Goal: Task Accomplishment & Management: Manage account settings

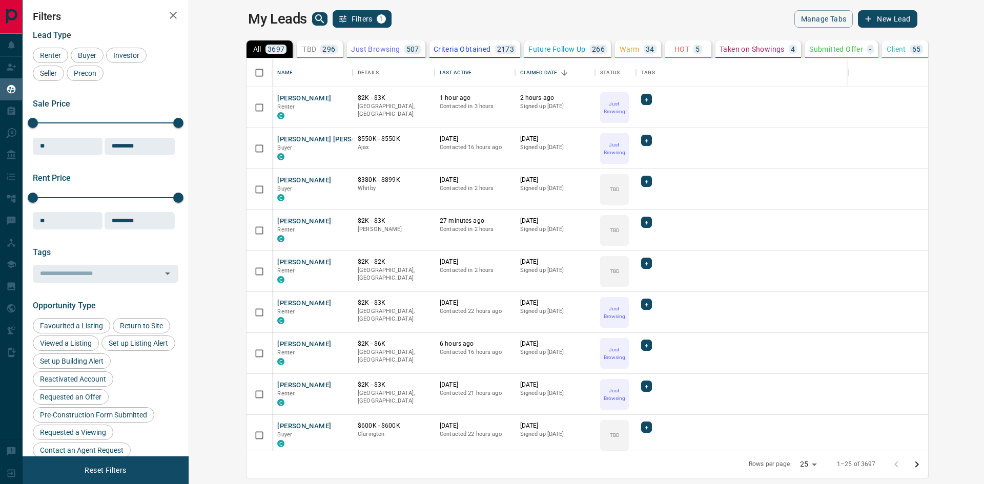
scroll to position [385, 783]
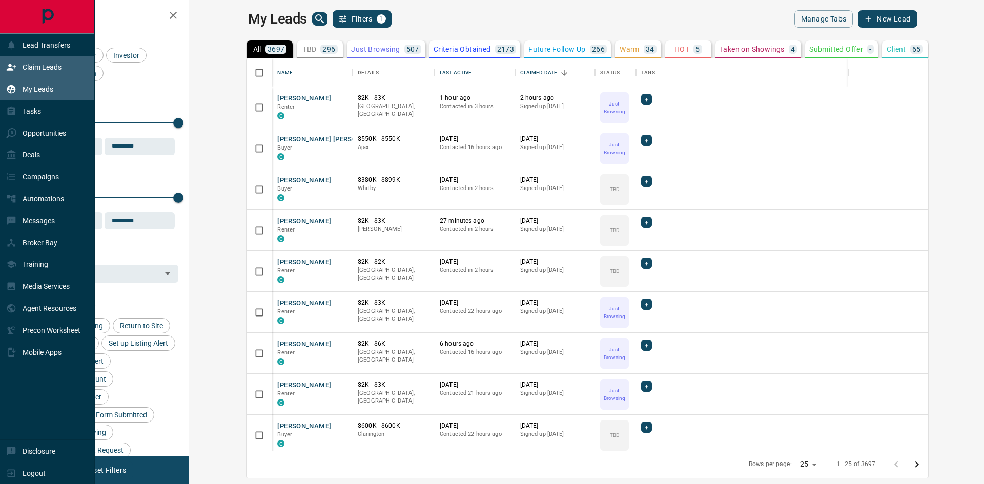
click at [37, 66] on p "Claim Leads" at bounding box center [42, 67] width 39 height 8
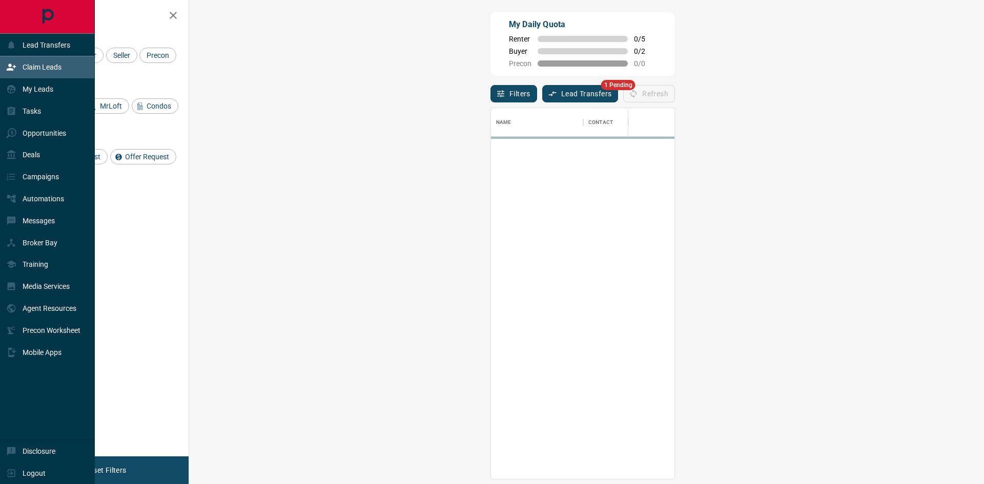
scroll to position [363, 765]
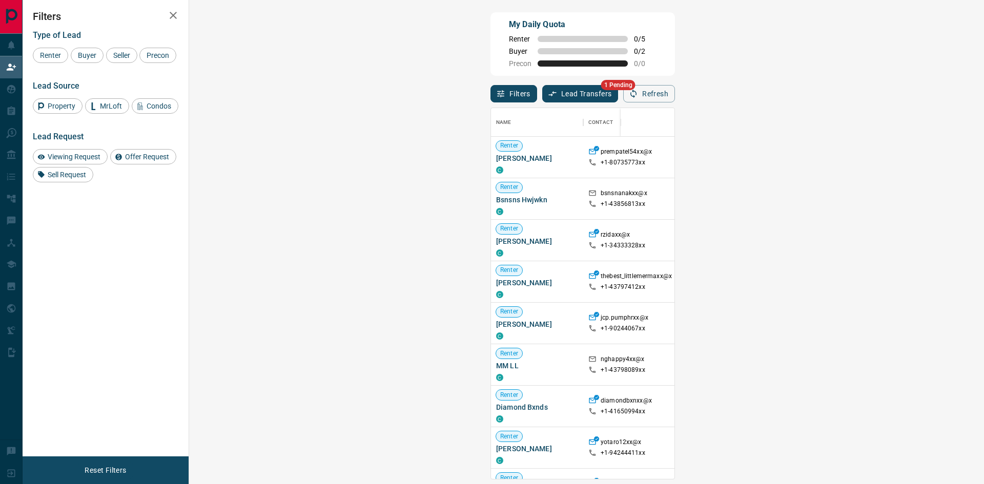
click at [542, 99] on button "Lead Transfers" at bounding box center [580, 93] width 76 height 17
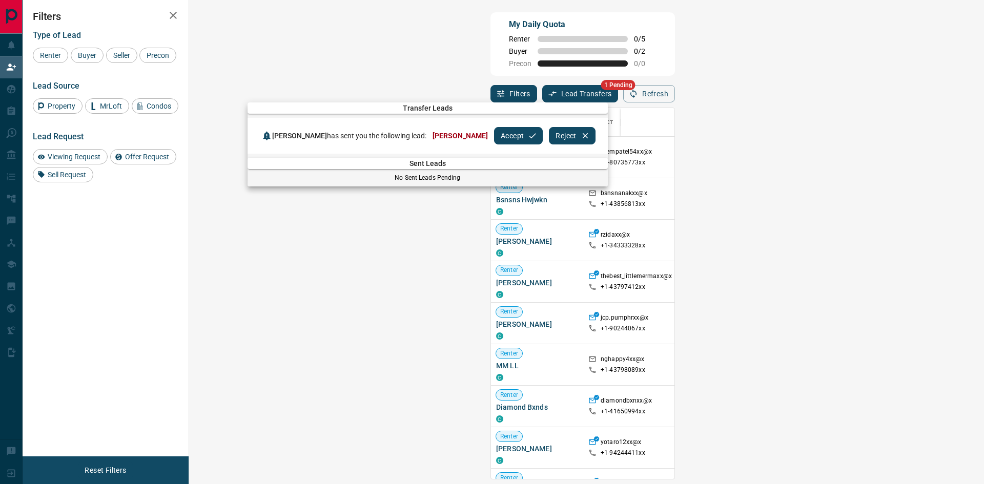
click at [505, 137] on button "Accept" at bounding box center [518, 135] width 49 height 17
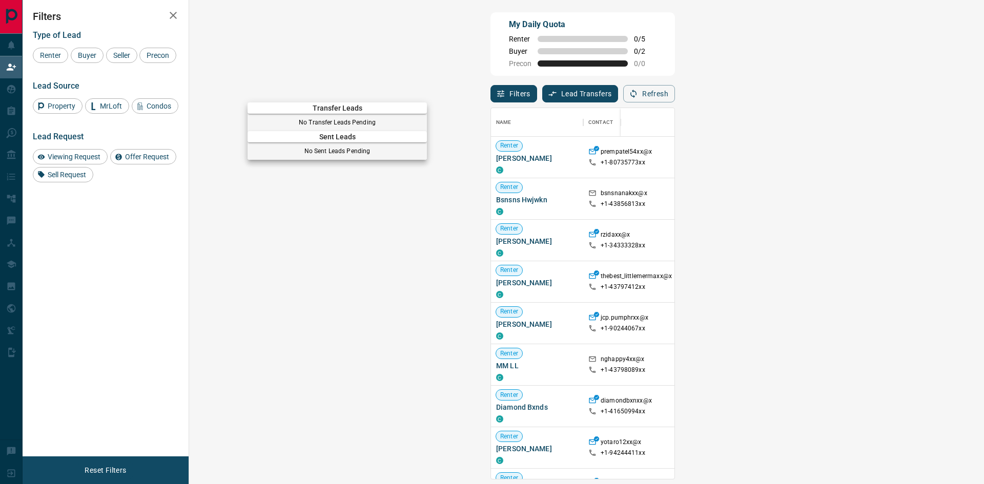
drag, startPoint x: 462, startPoint y: 49, endPoint x: 467, endPoint y: 52, distance: 6.0
click at [462, 49] on div at bounding box center [492, 242] width 984 height 484
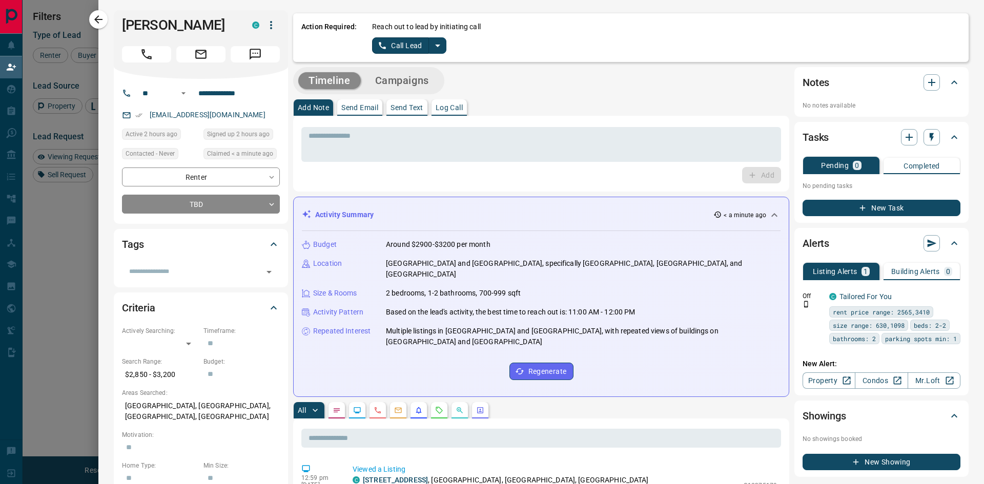
click at [447, 104] on p "Log Call" at bounding box center [449, 107] width 27 height 7
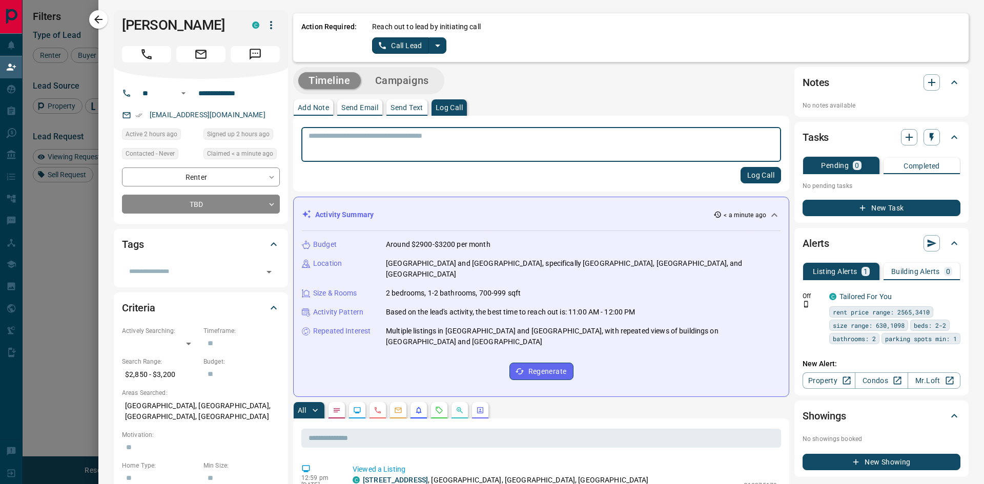
click at [447, 149] on textarea at bounding box center [542, 145] width 466 height 26
type textarea "****"
click at [744, 176] on button "Log Call" at bounding box center [761, 175] width 41 height 16
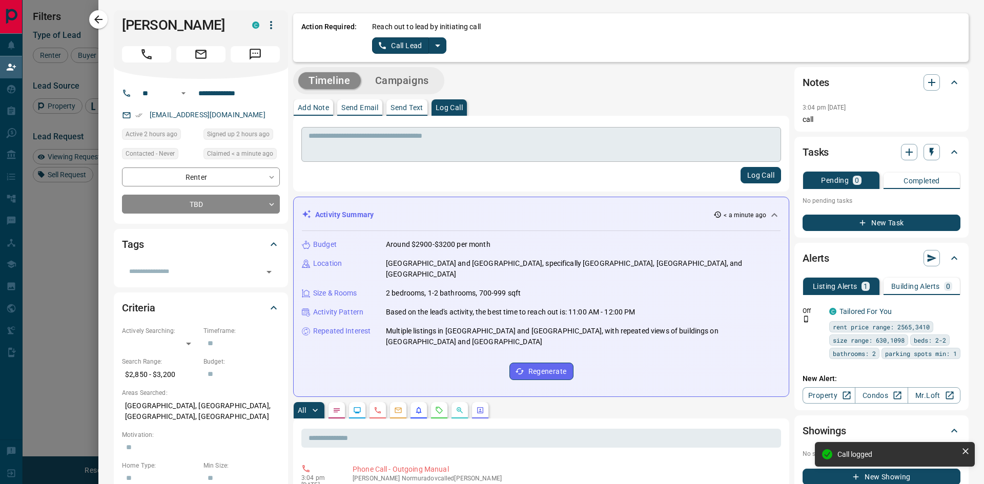
drag, startPoint x: 104, startPoint y: 20, endPoint x: 418, endPoint y: 155, distance: 342.2
click at [104, 20] on icon "button" at bounding box center [98, 19] width 12 height 12
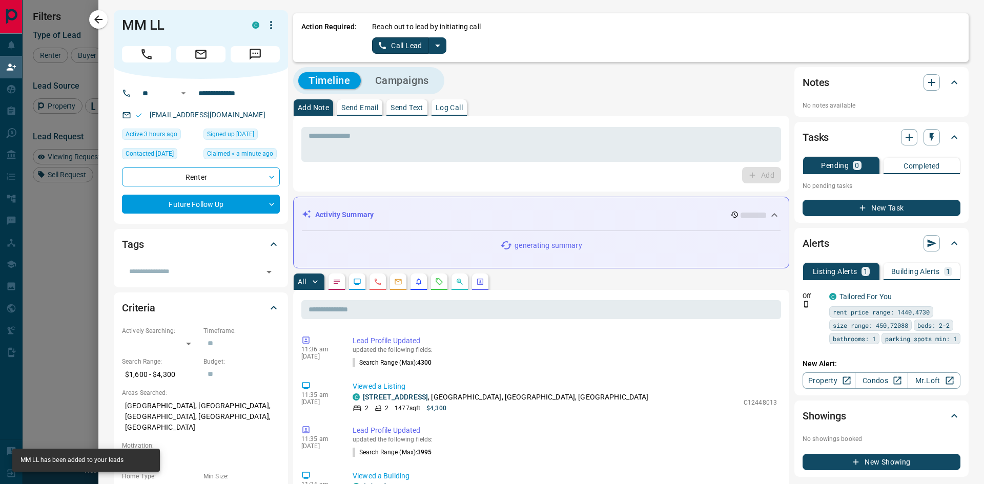
click at [458, 109] on p "Log Call" at bounding box center [449, 107] width 27 height 7
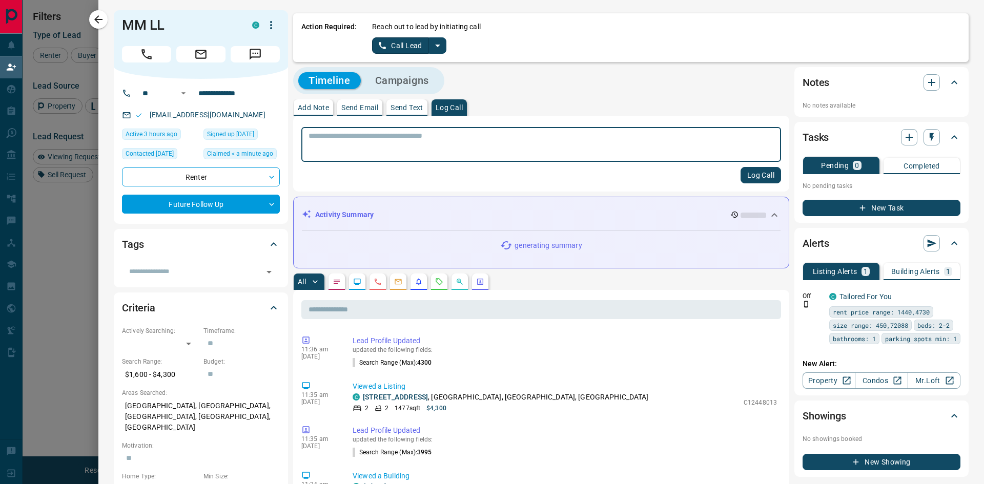
click at [445, 143] on textarea at bounding box center [542, 145] width 466 height 26
type textarea "****"
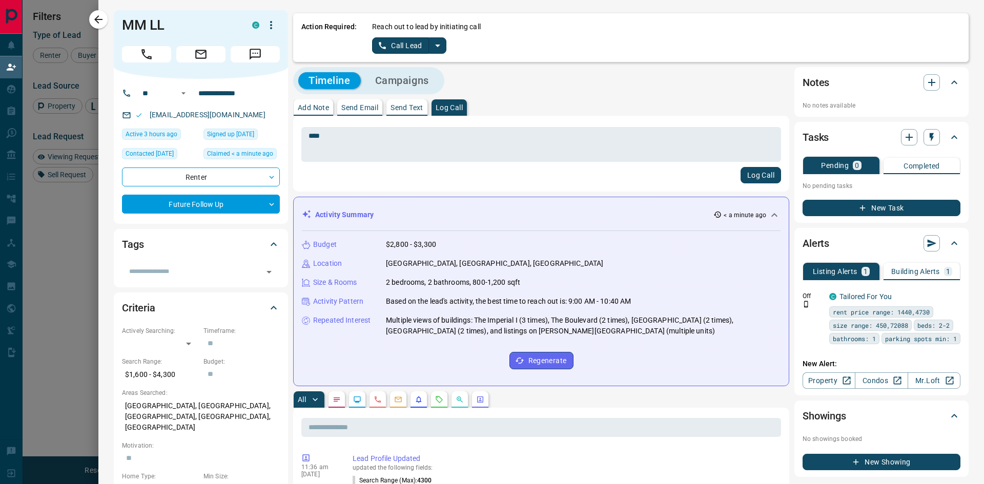
click at [748, 175] on button "Log Call" at bounding box center [761, 175] width 41 height 16
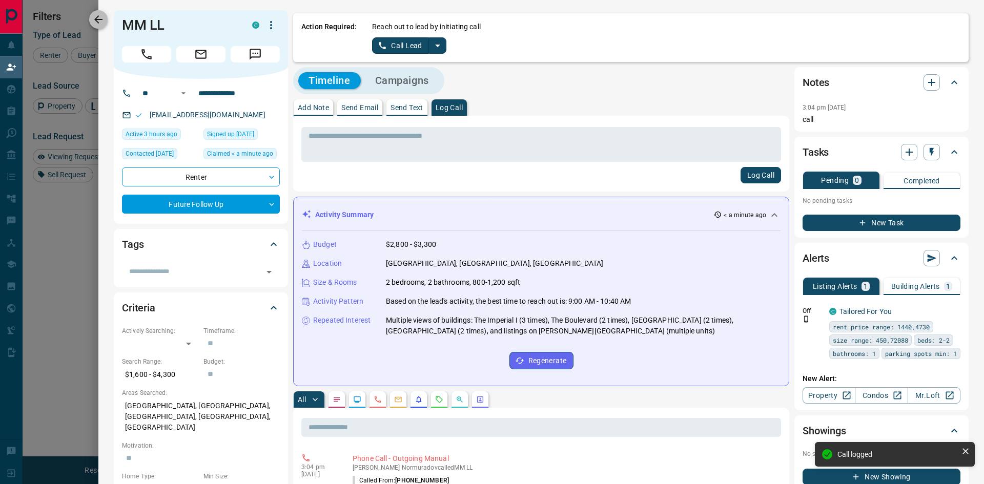
click at [96, 19] on icon "button" at bounding box center [98, 19] width 8 height 8
